Goal: Transaction & Acquisition: Purchase product/service

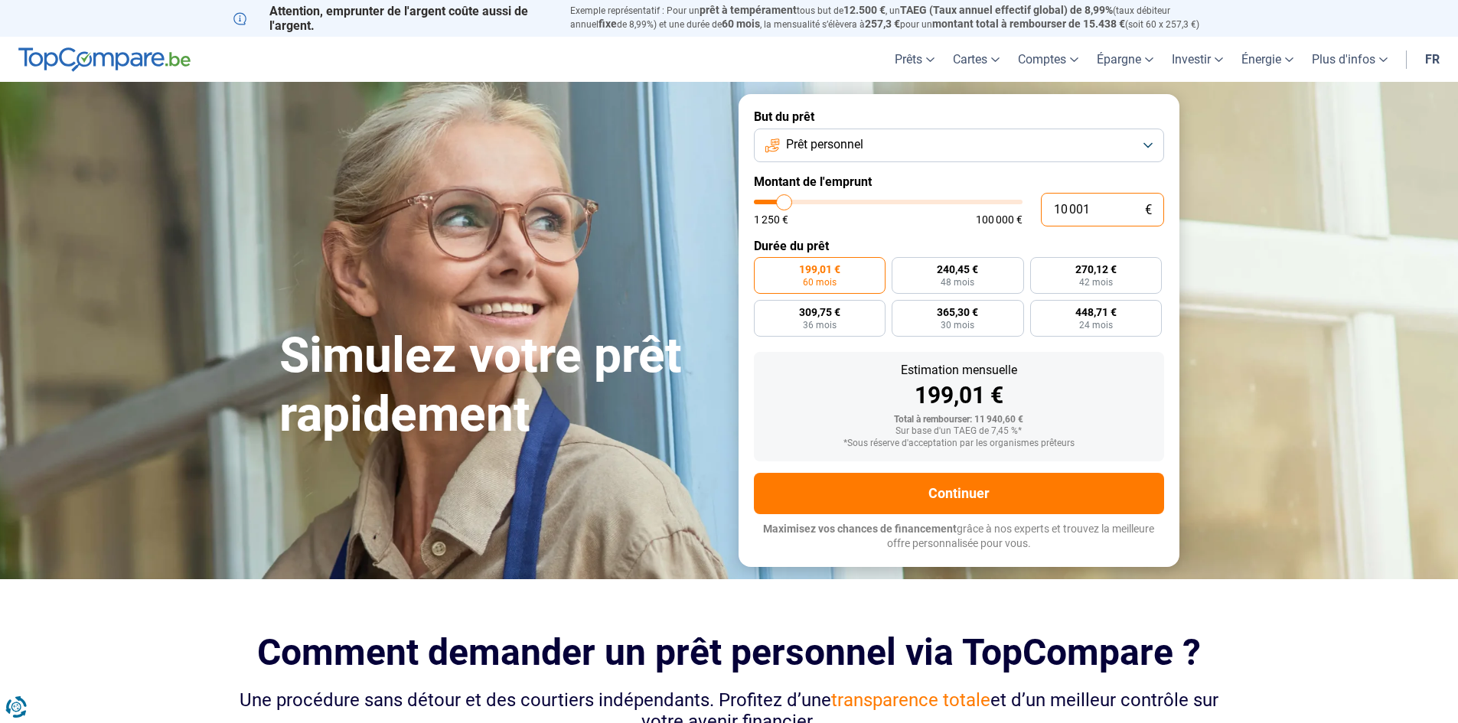
drag, startPoint x: 1092, startPoint y: 213, endPoint x: 996, endPoint y: 210, distance: 95.7
click at [996, 210] on div "10 001 € 1 250 € 100 000 €" at bounding box center [959, 210] width 410 height 34
type input "10000"
radio input "true"
type input "1"
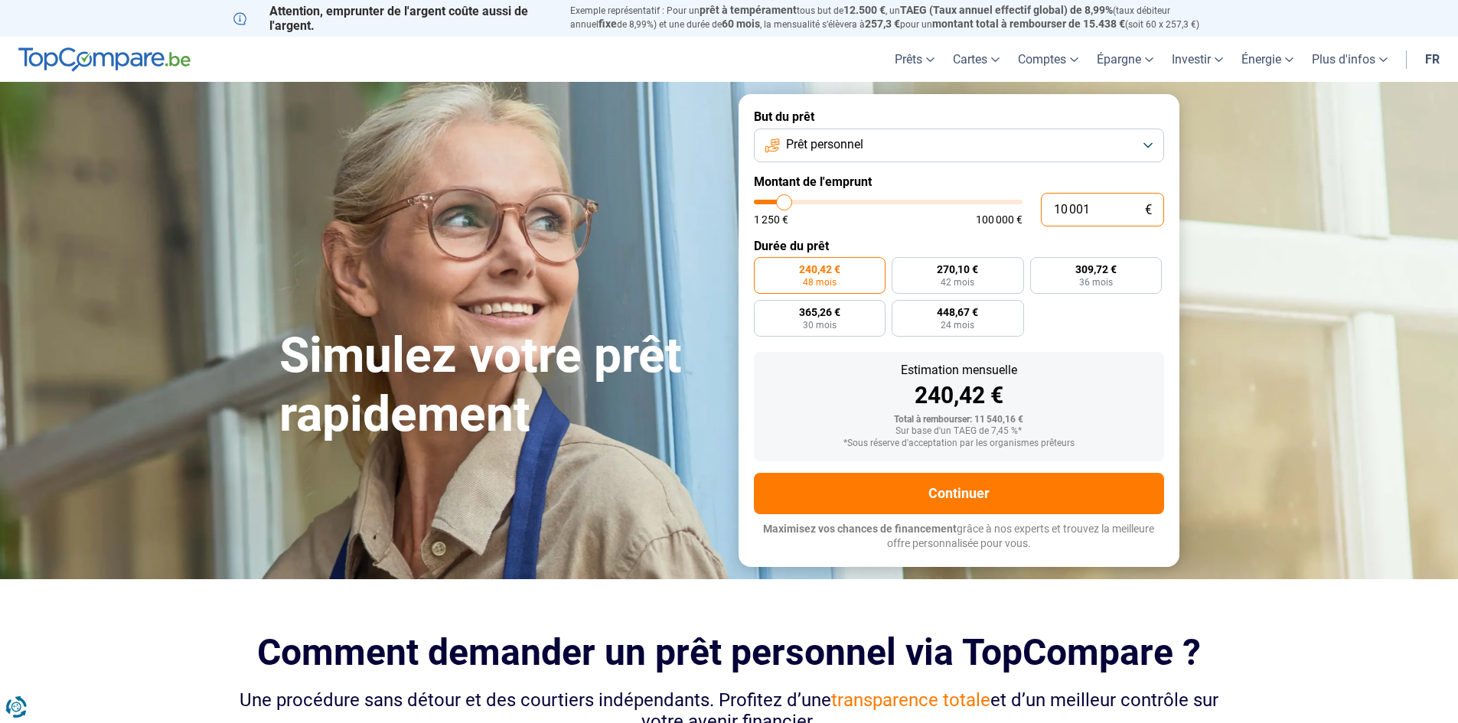
type input "1250"
type input "16"
type input "1250"
type input "160"
type input "1250"
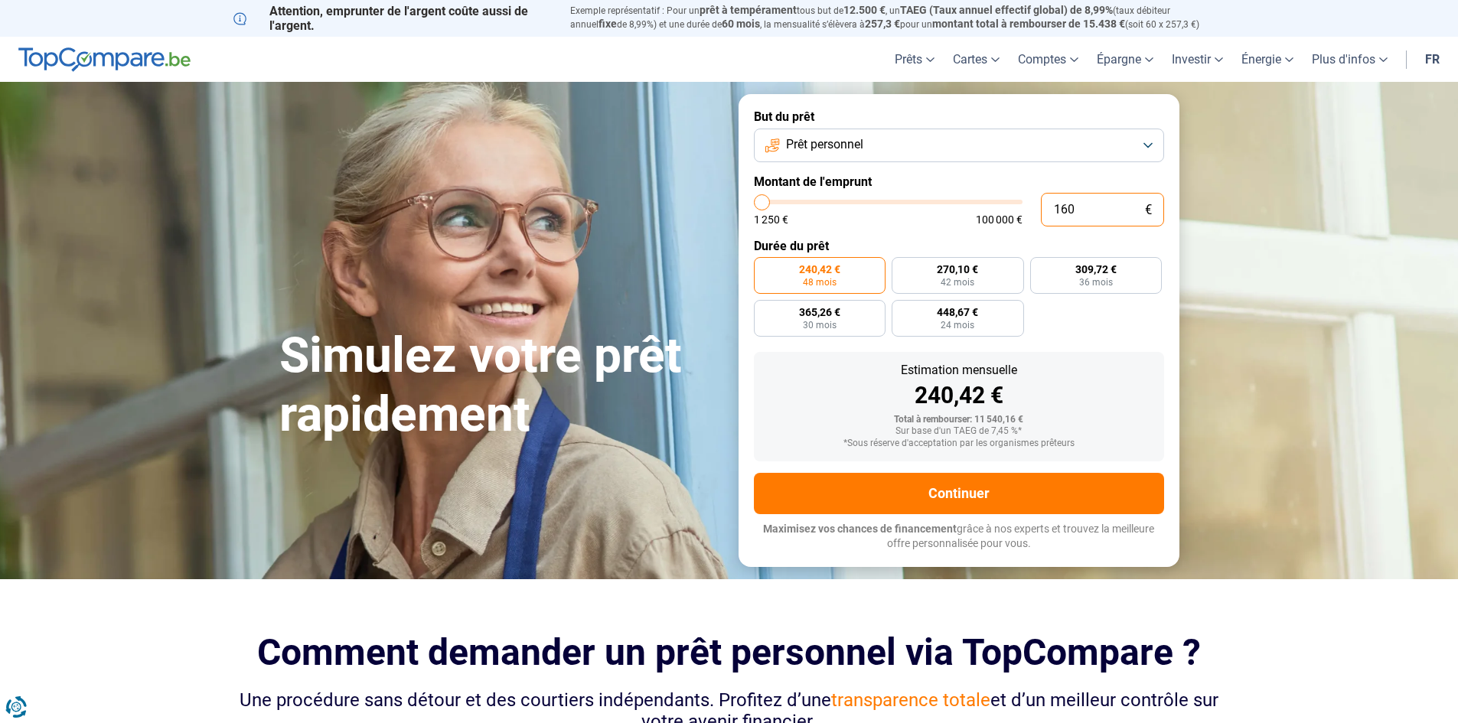
type input "1 600"
type input "1500"
type input "16 000"
type input "16000"
radio input "false"
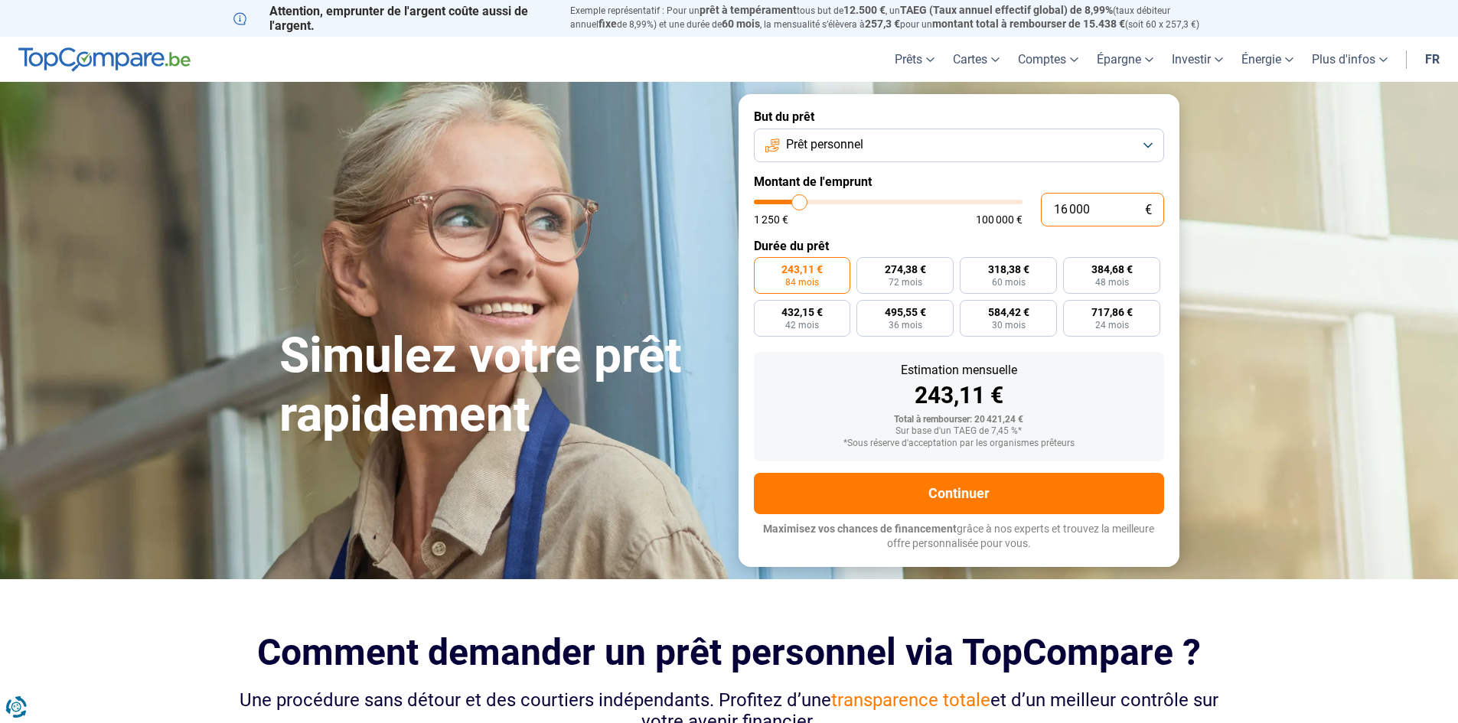
drag, startPoint x: 1057, startPoint y: 211, endPoint x: 999, endPoint y: 220, distance: 58.8
click at [999, 220] on div "16 000 € 1 250 € 100 000 €" at bounding box center [959, 210] width 410 height 34
type input "2"
type input "1250"
type input "20"
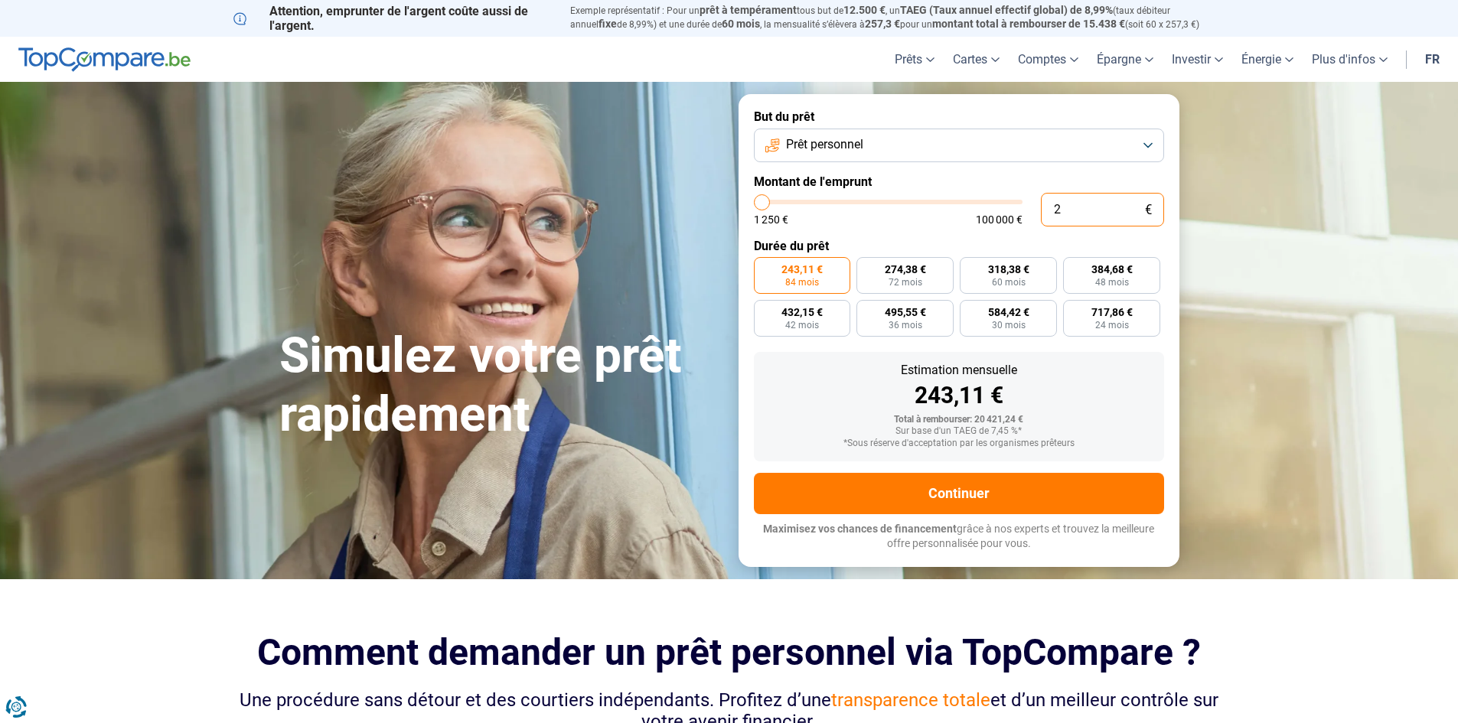
type input "1250"
type input "200"
type input "1250"
type input "2 000"
type input "2000"
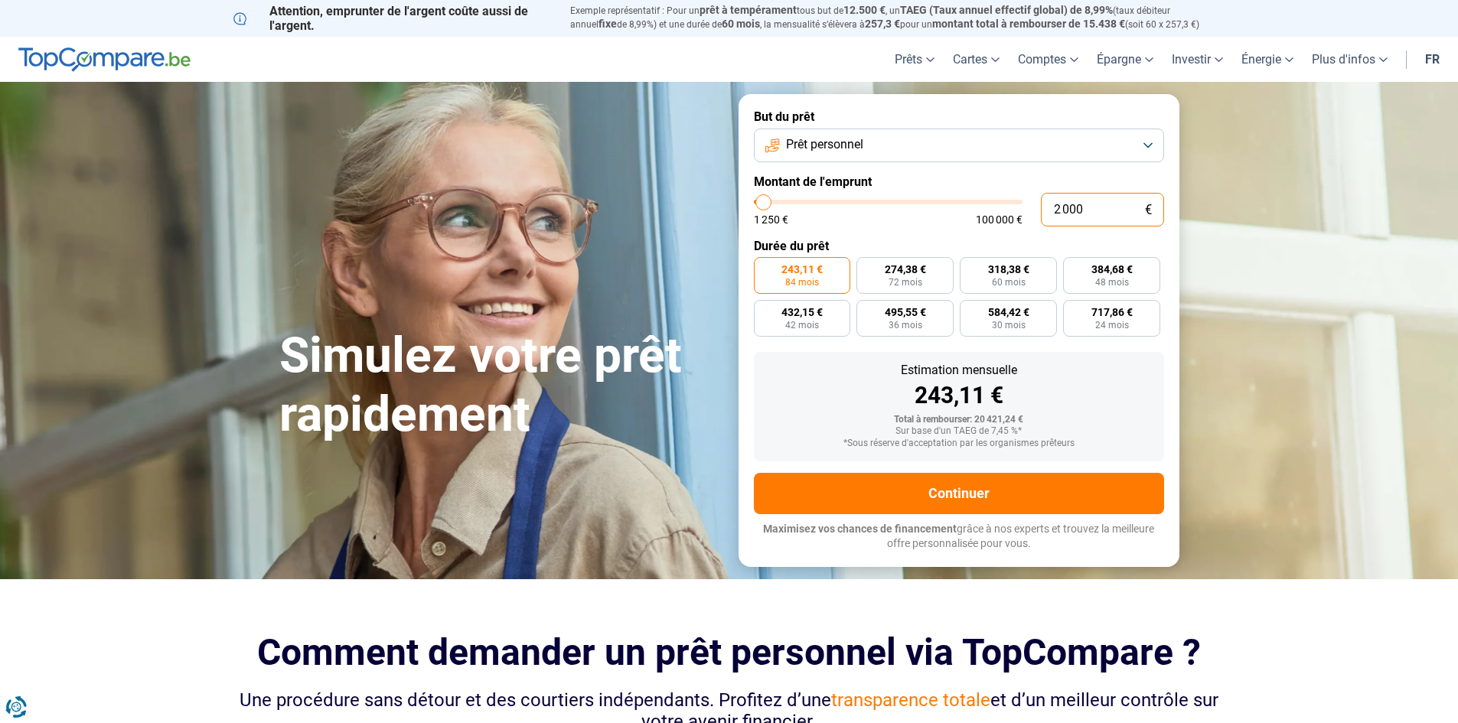
type input "20 000"
type input "20000"
click at [952, 235] on form "But du prêt Prêt personnel Montant de l'emprunt 20 000 € 1 250 € 100 000 € Duré…" at bounding box center [958, 330] width 441 height 472
drag, startPoint x: 1102, startPoint y: 210, endPoint x: 976, endPoint y: 213, distance: 126.3
click at [976, 213] on div "20 000 € 1 250 € 100 000 €" at bounding box center [959, 210] width 410 height 34
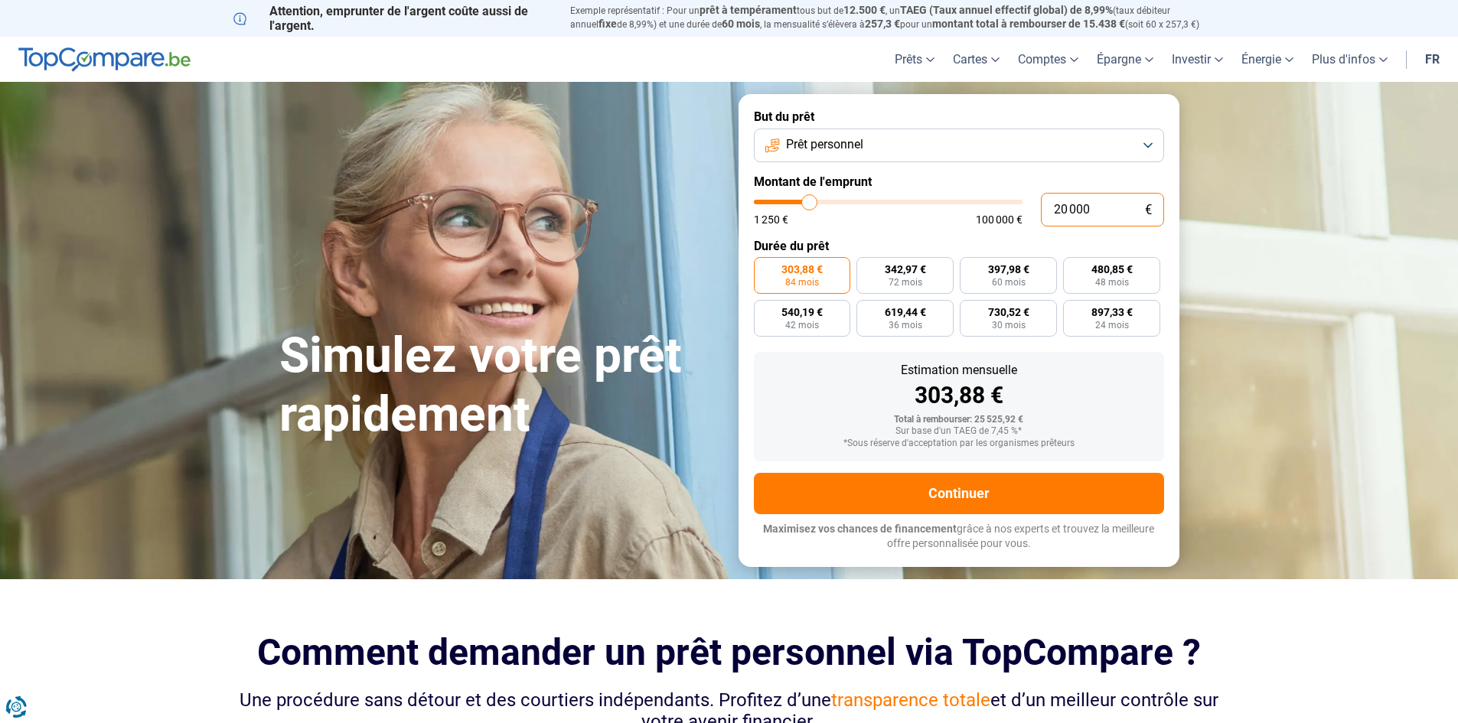
type input "1"
type input "1250"
type input "16"
type input "1250"
type input "160"
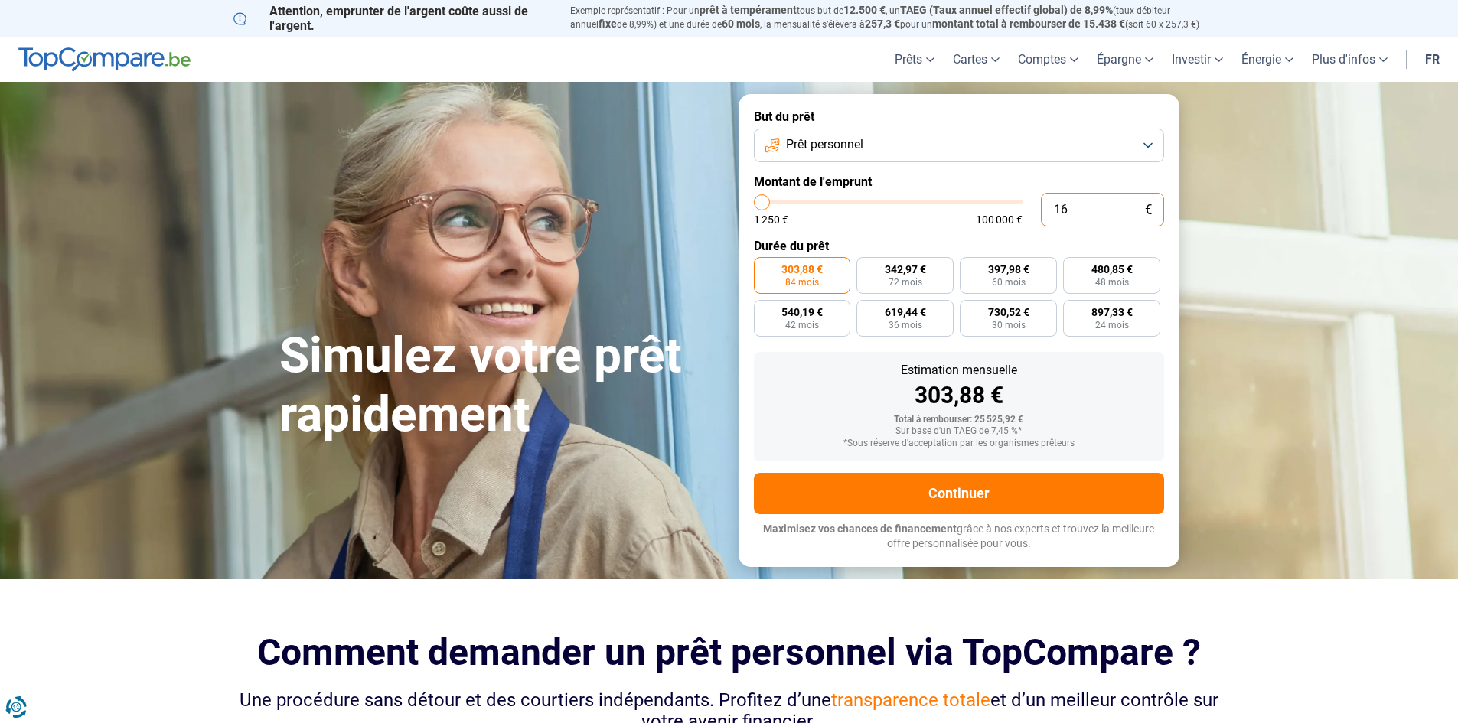
type input "1250"
type input "1 600"
type input "1500"
type input "16 000"
type input "16000"
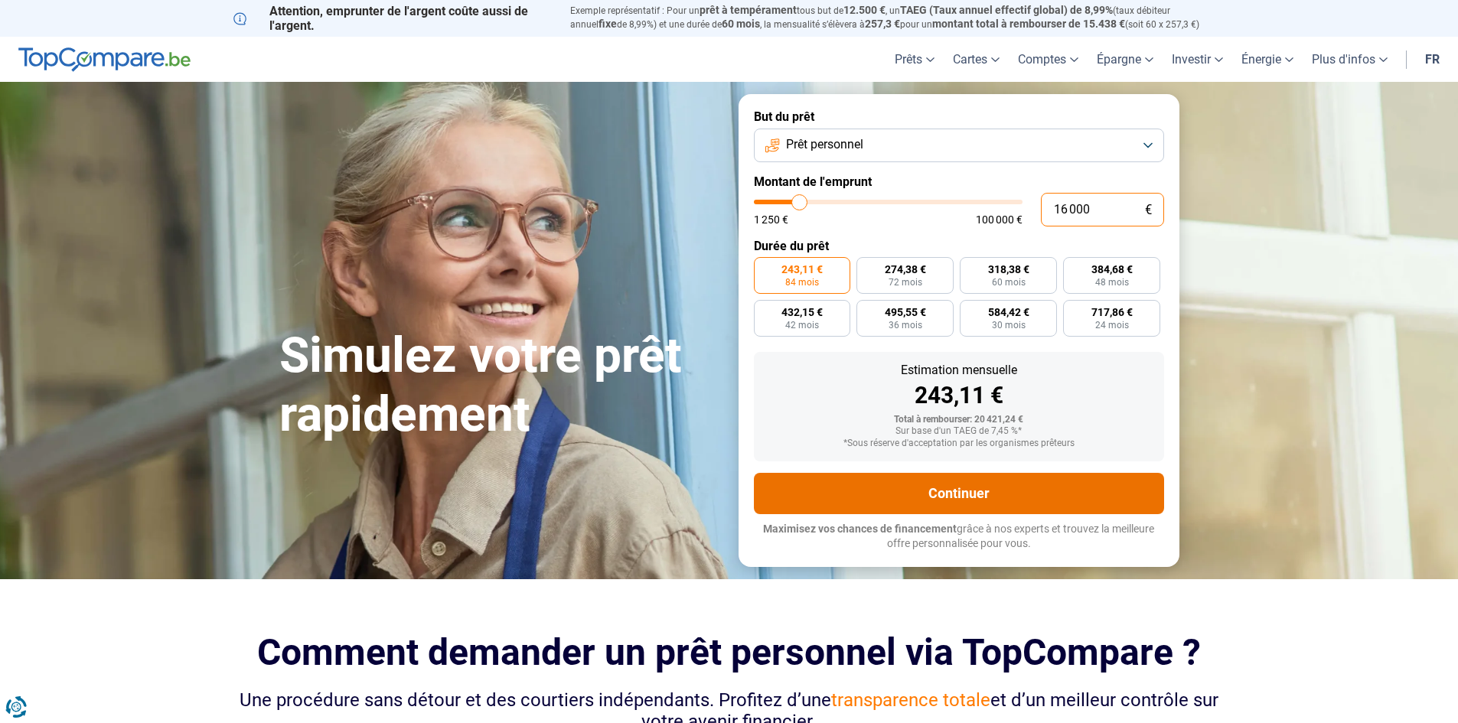
type input "16 000"
click at [889, 500] on button "Continuer" at bounding box center [959, 493] width 410 height 41
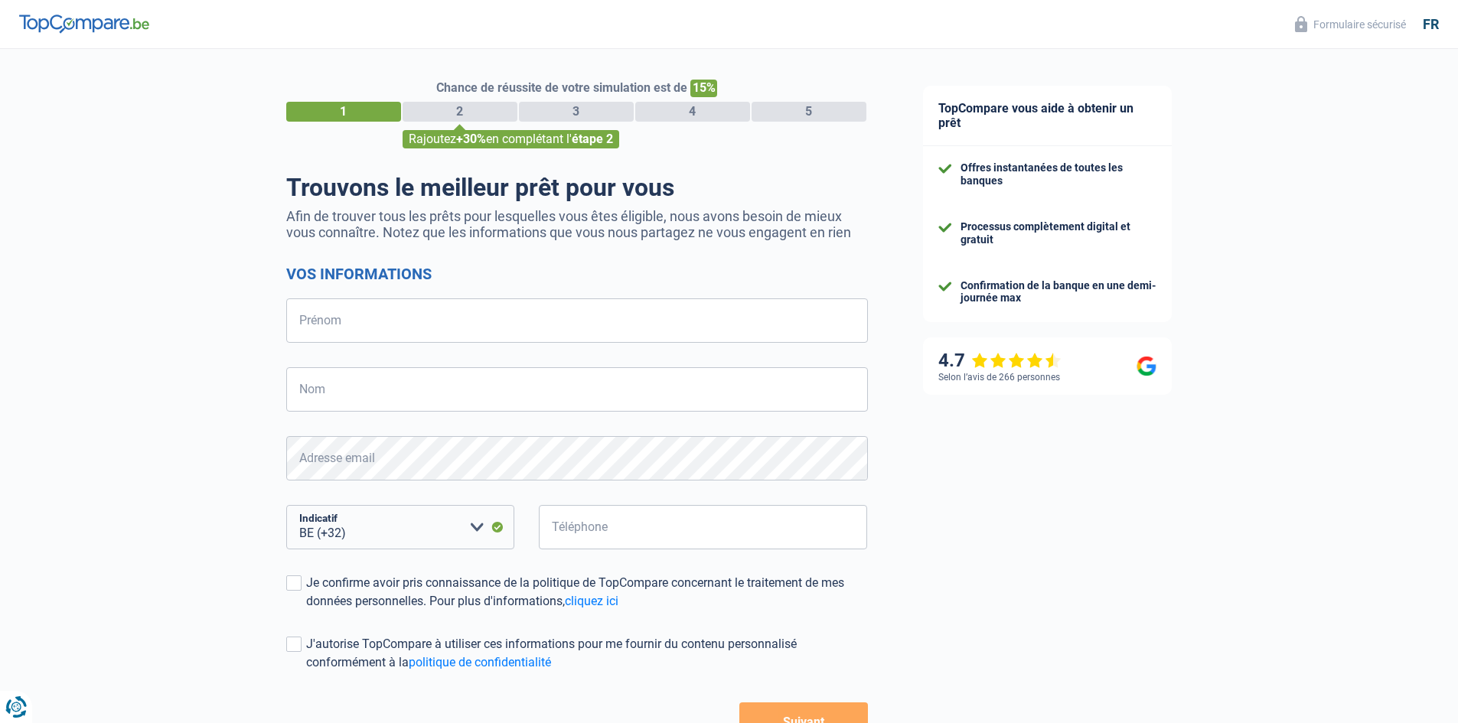
select select "32"
